Goal: Information Seeking & Learning: Learn about a topic

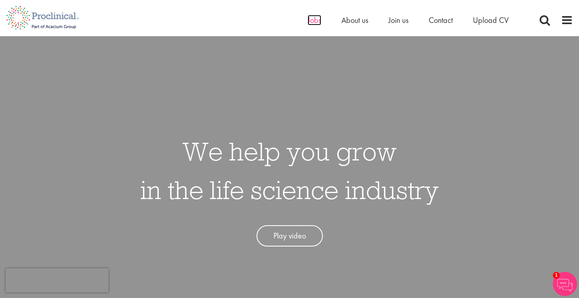
click at [318, 16] on span "Jobs" at bounding box center [315, 20] width 14 height 10
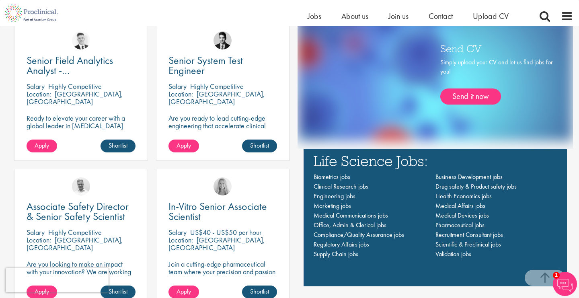
scroll to position [514, 0]
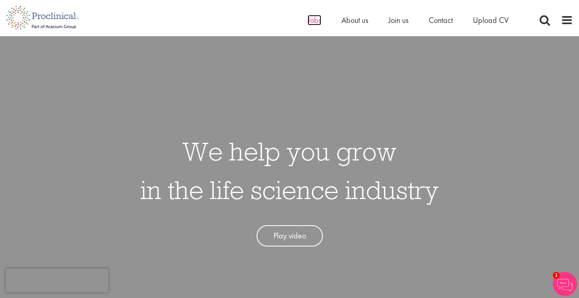
click at [319, 22] on span "Jobs" at bounding box center [315, 20] width 14 height 10
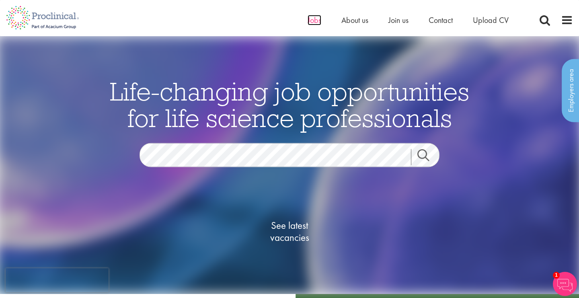
click at [315, 21] on span "Jobs" at bounding box center [315, 20] width 14 height 10
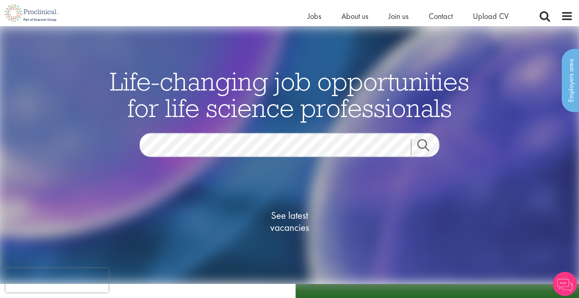
click at [279, 209] on span "See latest vacancies" at bounding box center [289, 221] width 80 height 24
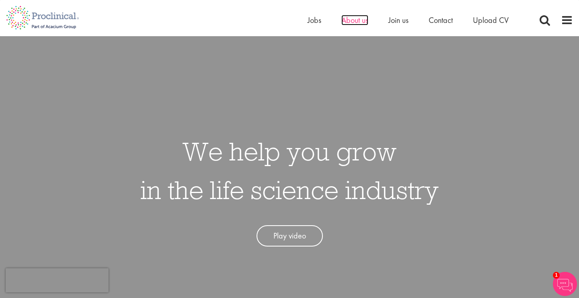
click at [357, 20] on span "About us" at bounding box center [354, 20] width 27 height 10
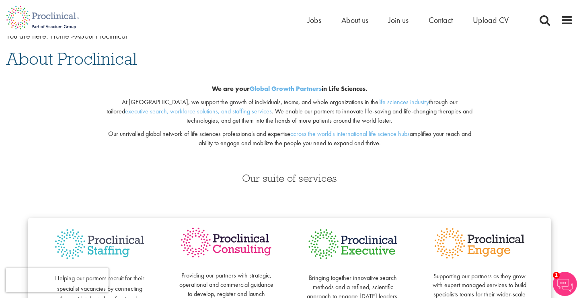
scroll to position [47, 0]
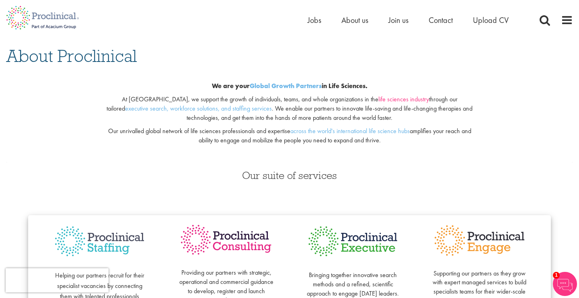
click at [378, 100] on link "life sciences industry" at bounding box center [403, 99] width 51 height 8
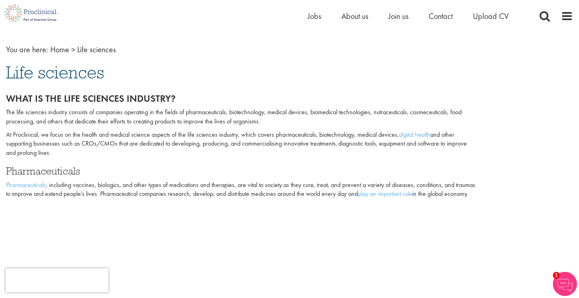
scroll to position [31, 0]
